Goal: Task Accomplishment & Management: Manage account settings

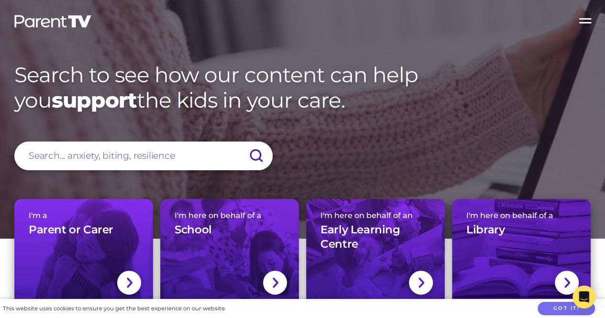
click at [589, 22] on label "Open Menu" at bounding box center [586, 19] width 38 height 38
click at [0, 0] on input "Open Menu" at bounding box center [0, 0] width 0 height 0
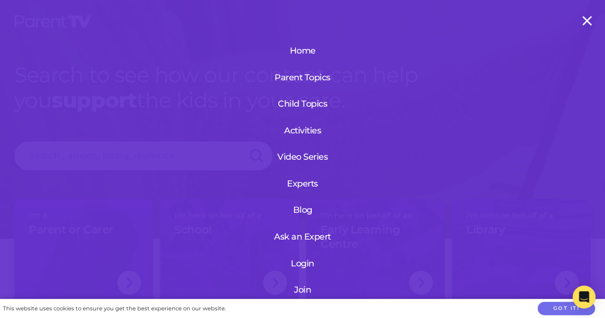
click at [302, 264] on link "Login" at bounding box center [302, 263] width 114 height 25
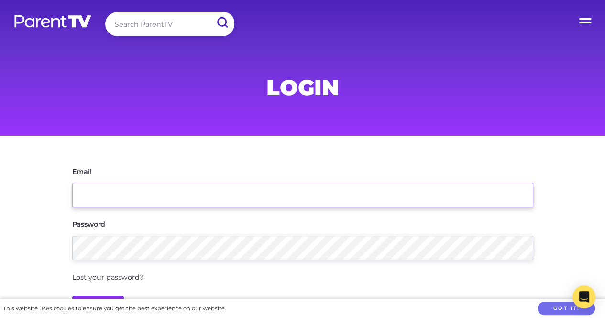
click at [142, 205] on input "Email" at bounding box center [302, 195] width 461 height 24
type input "[EMAIL_ADDRESS][DOMAIN_NAME]"
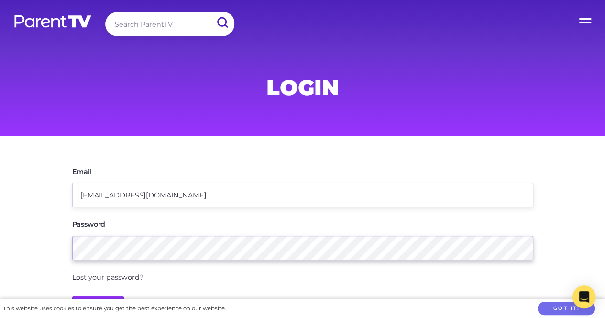
click at [72, 296] on input "Login" at bounding box center [98, 307] width 52 height 23
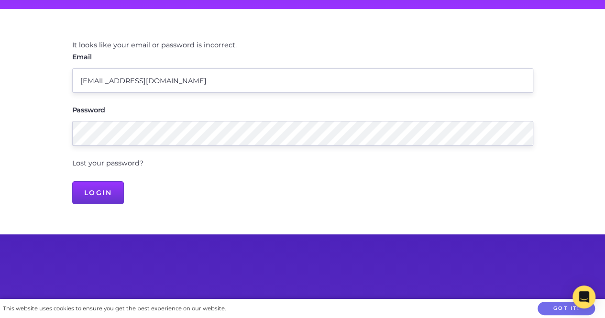
scroll to position [136, 0]
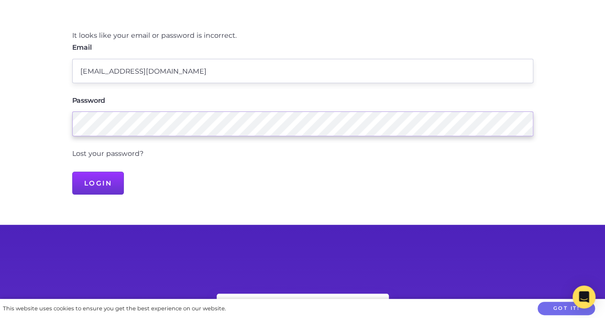
click at [72, 172] on input "Login" at bounding box center [98, 183] width 52 height 23
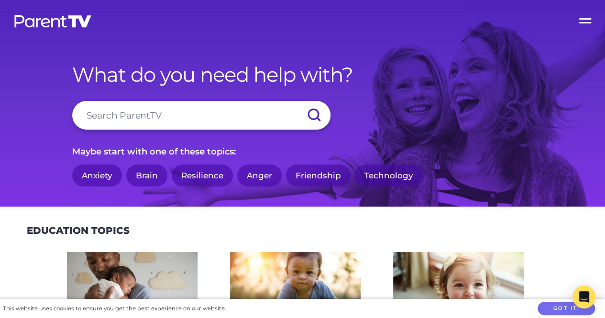
click at [582, 20] on label "Open Menu" at bounding box center [586, 19] width 38 height 38
click at [0, 0] on input "Open Menu" at bounding box center [0, 0] width 0 height 0
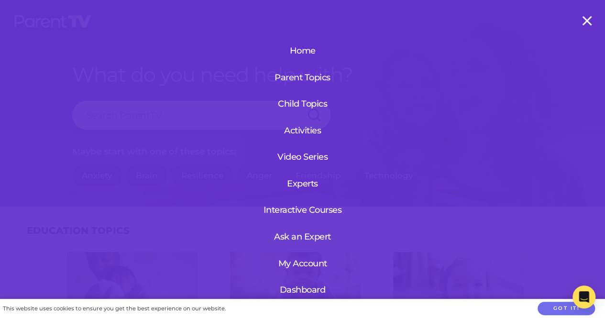
click at [314, 258] on link "My Account" at bounding box center [303, 263] width 58 height 25
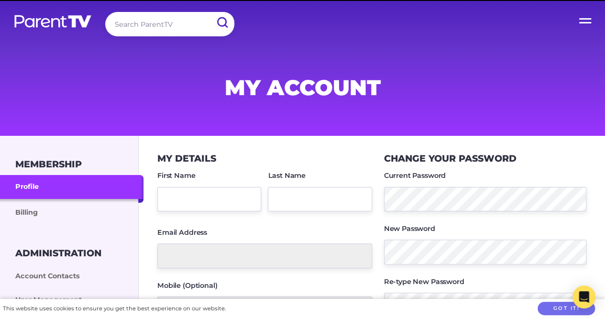
type input "[PERSON_NAME]"
type input "[EMAIL_ADDRESS][DOMAIN_NAME]"
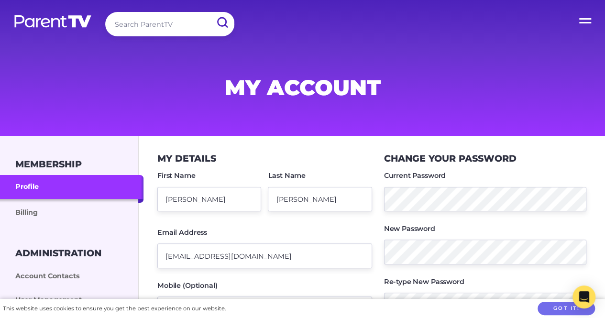
click at [588, 14] on label "Open Menu" at bounding box center [586, 19] width 38 height 38
click at [0, 0] on input "Open Menu" at bounding box center [0, 0] width 0 height 0
